Goal: Navigation & Orientation: Find specific page/section

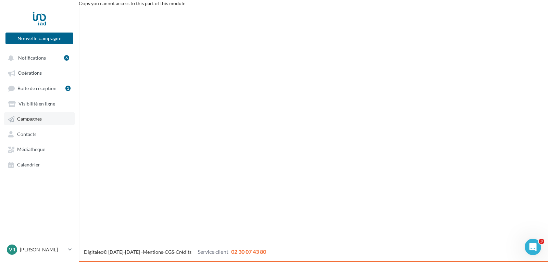
click at [33, 116] on span "Campagnes" at bounding box center [29, 119] width 25 height 6
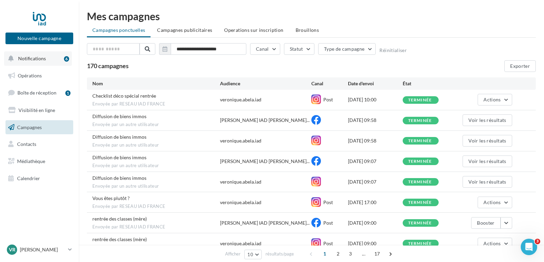
click at [38, 58] on span "Notifications" at bounding box center [32, 58] width 28 height 6
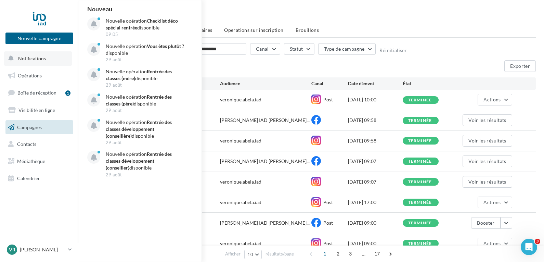
click at [38, 58] on span "Notifications" at bounding box center [32, 58] width 28 height 6
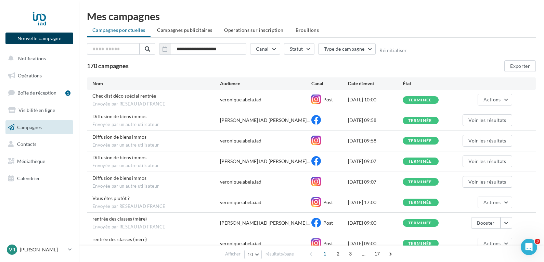
click at [38, 41] on button "Nouvelle campagne" at bounding box center [39, 39] width 68 height 12
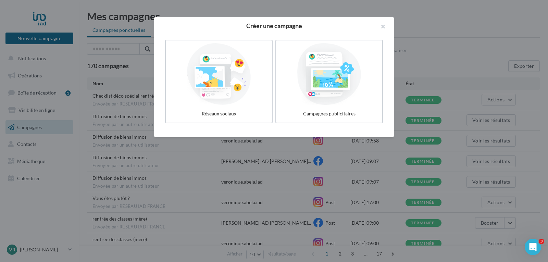
click at [38, 41] on div at bounding box center [274, 131] width 548 height 262
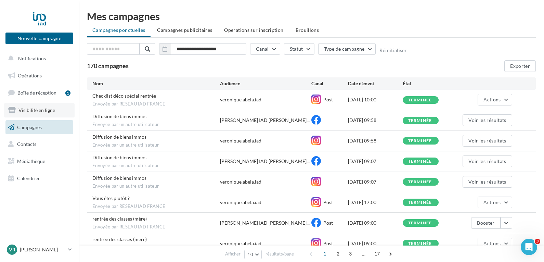
click at [30, 111] on span "Visibilité en ligne" at bounding box center [36, 110] width 37 height 6
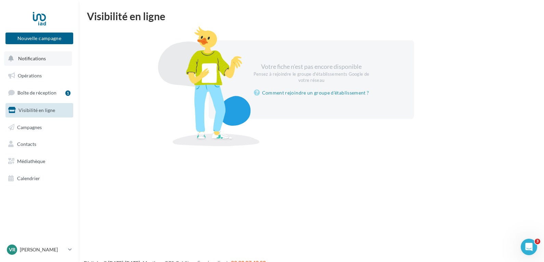
click at [33, 55] on span "Notifications" at bounding box center [32, 58] width 28 height 6
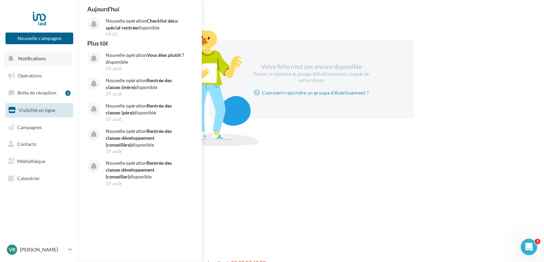
click at [32, 55] on span "Notifications" at bounding box center [32, 58] width 28 height 6
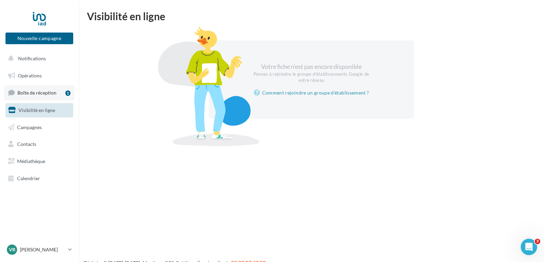
click at [31, 93] on span "Boîte de réception" at bounding box center [36, 93] width 39 height 6
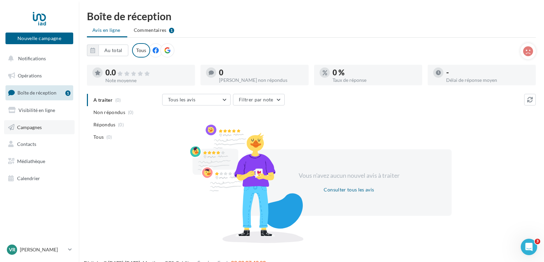
click at [33, 124] on span "Campagnes" at bounding box center [29, 127] width 25 height 6
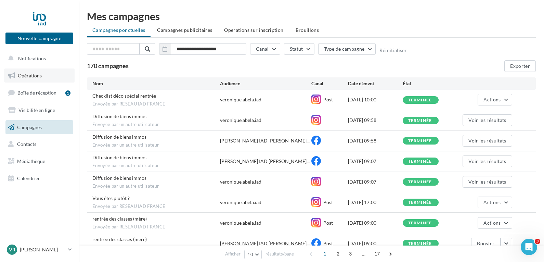
click at [33, 74] on span "Opérations" at bounding box center [30, 76] width 24 height 6
